Goal: Ask a question

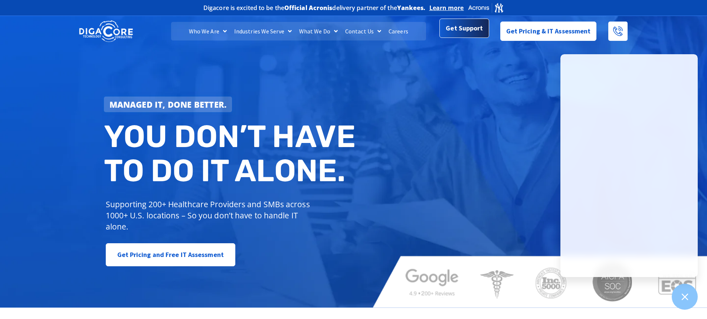
click at [455, 30] on span "Get Support" at bounding box center [464, 28] width 37 height 15
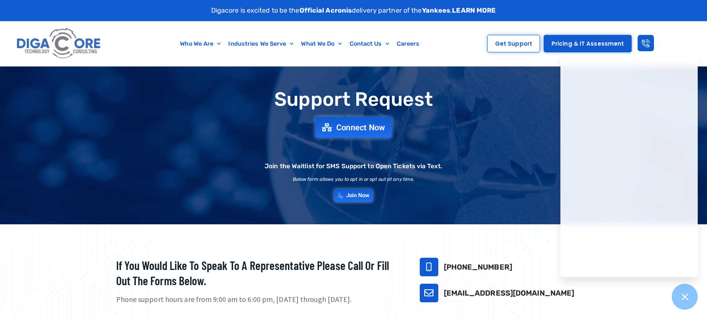
click at [345, 128] on span "Connect Now" at bounding box center [360, 127] width 49 height 8
click at [334, 132] on link "Connect Now" at bounding box center [353, 127] width 76 height 21
